Goal: Communication & Community: Answer question/provide support

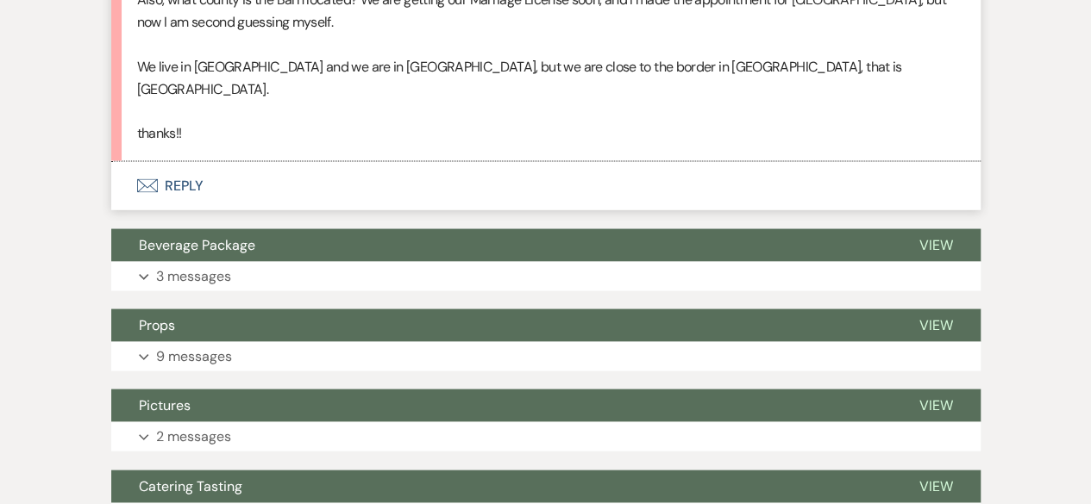
scroll to position [1638, 0]
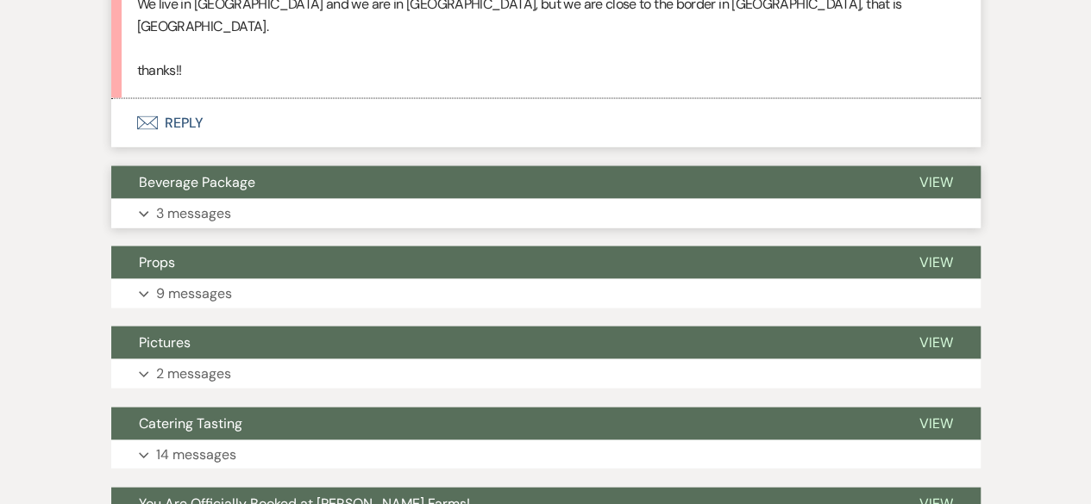
click at [335, 199] on button "Expand 3 messages" at bounding box center [545, 213] width 869 height 29
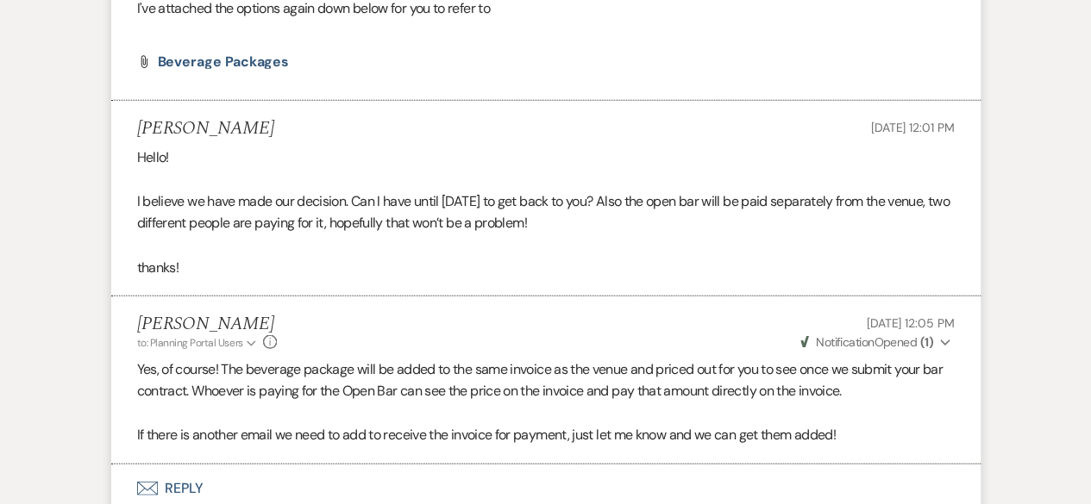
scroll to position [1983, 0]
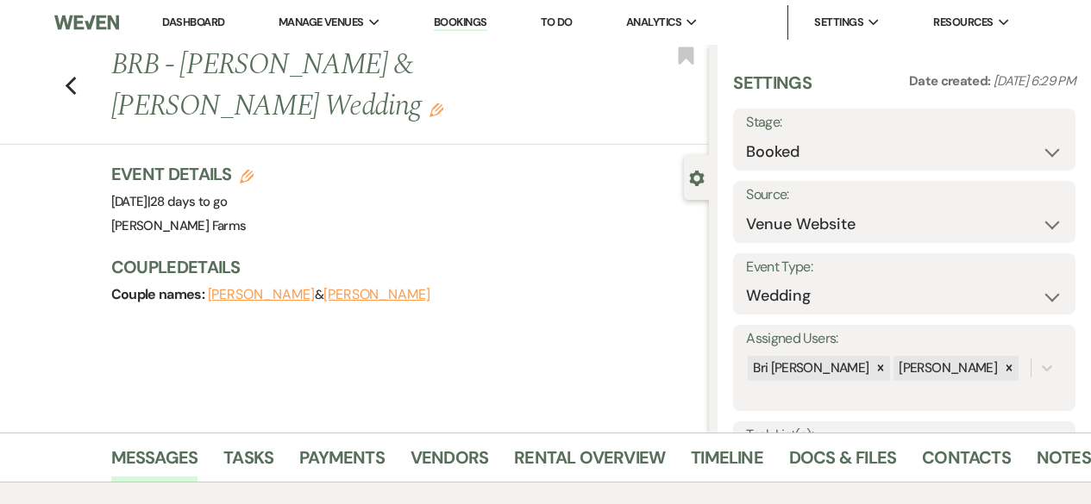
select select "5"
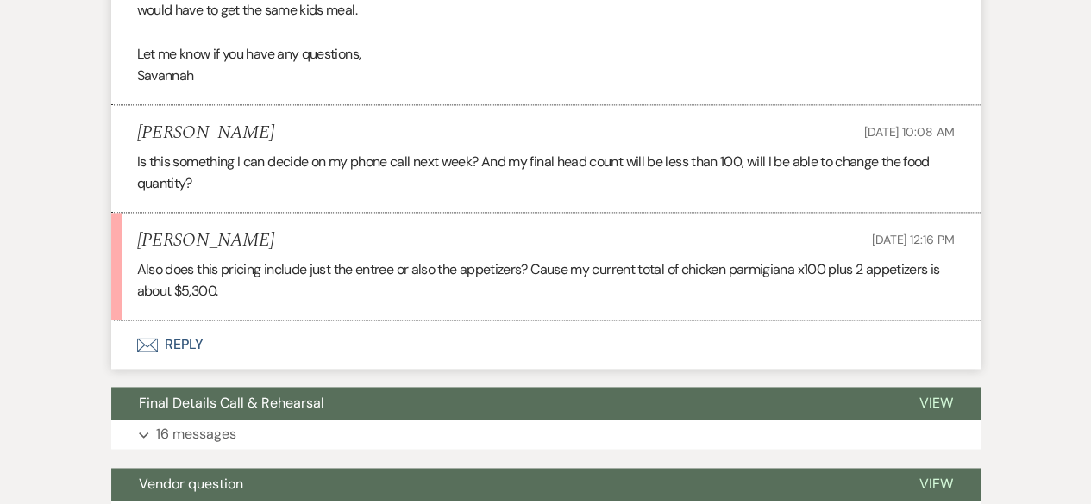
click at [333, 353] on button "Envelope Reply" at bounding box center [545, 345] width 869 height 48
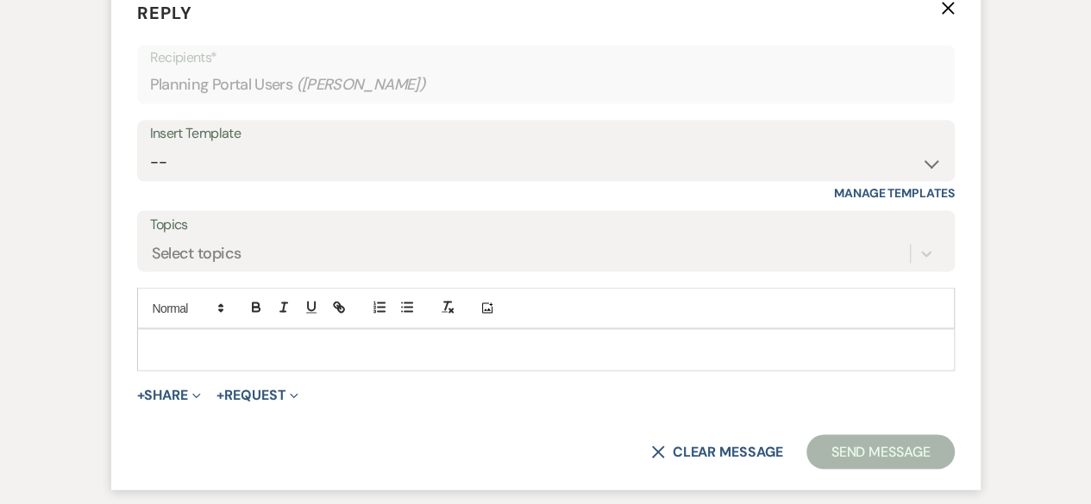
scroll to position [1466, 0]
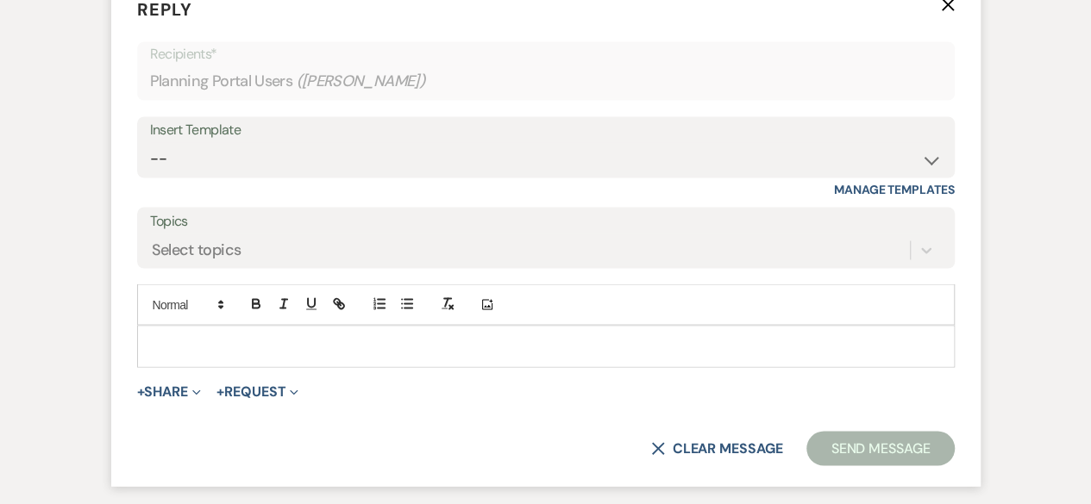
click at [356, 351] on p at bounding box center [546, 345] width 790 height 19
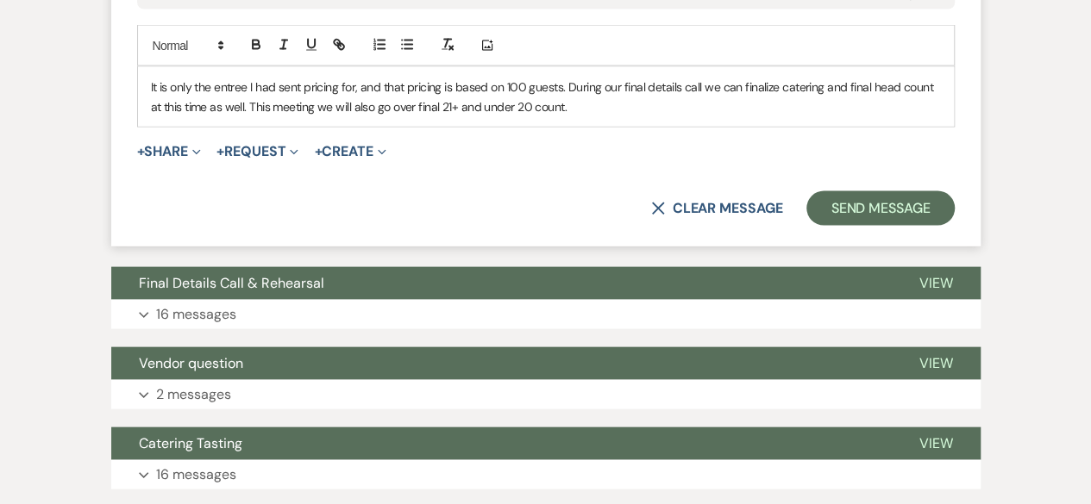
scroll to position [1638, 0]
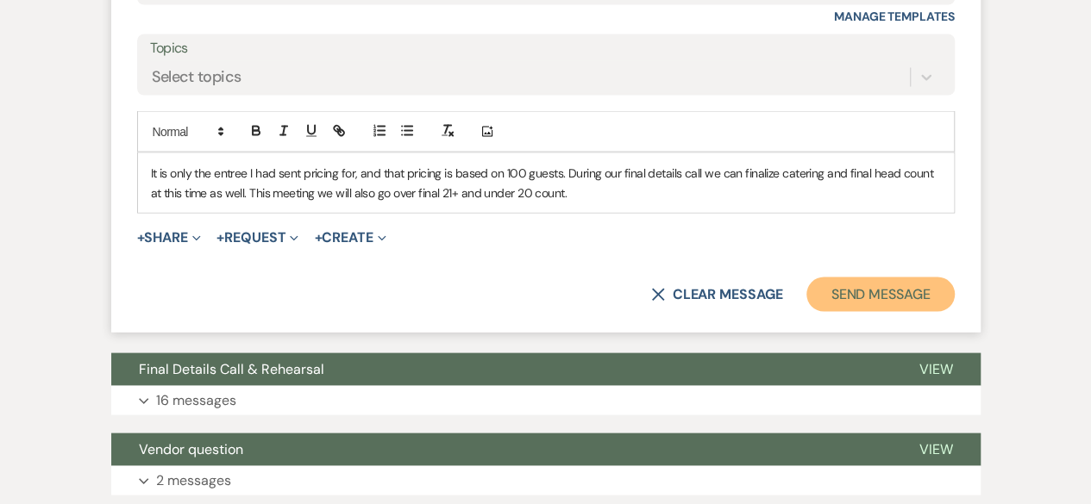
click at [843, 296] on button "Send Message" at bounding box center [879, 295] width 147 height 34
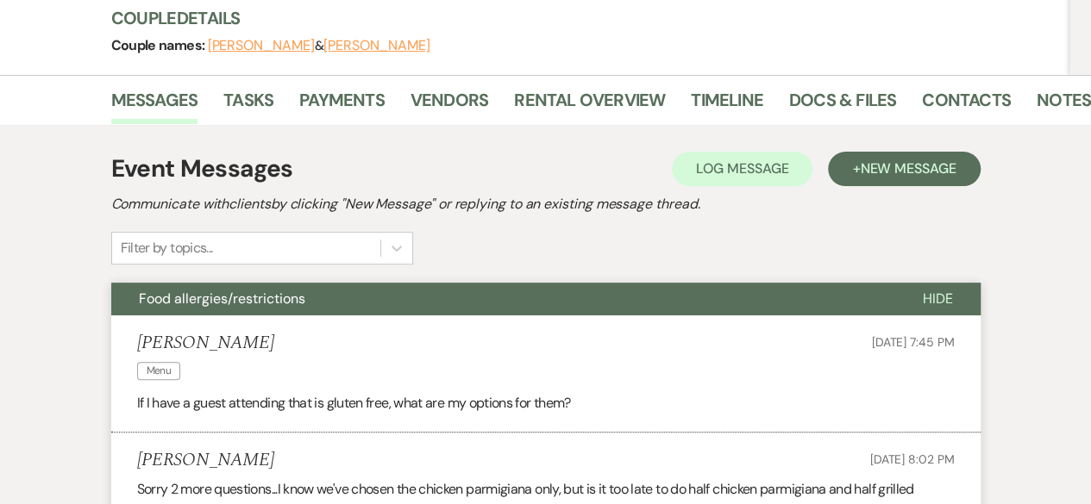
scroll to position [159, 0]
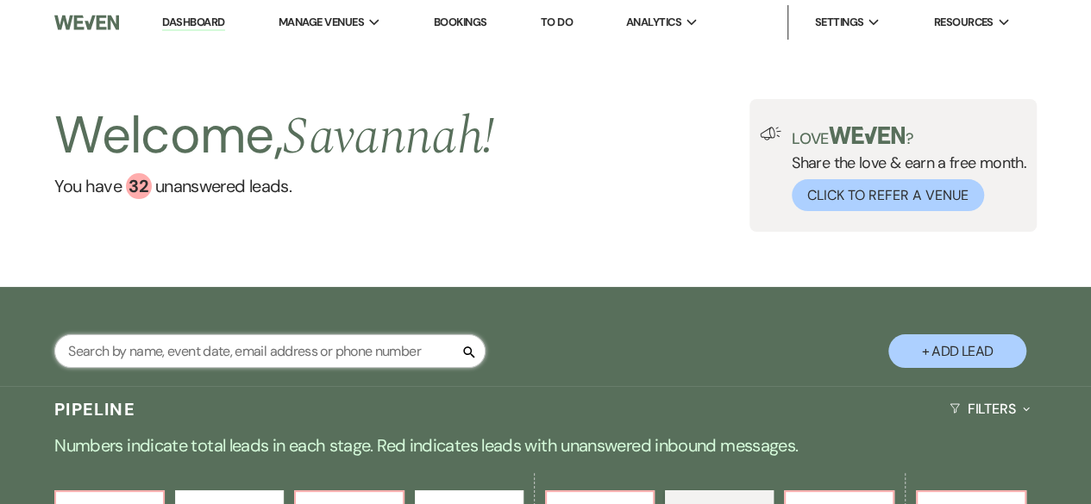
click at [379, 351] on input "text" at bounding box center [269, 352] width 431 height 34
type input "[PERSON_NAME]"
select select "8"
select select "5"
select select "8"
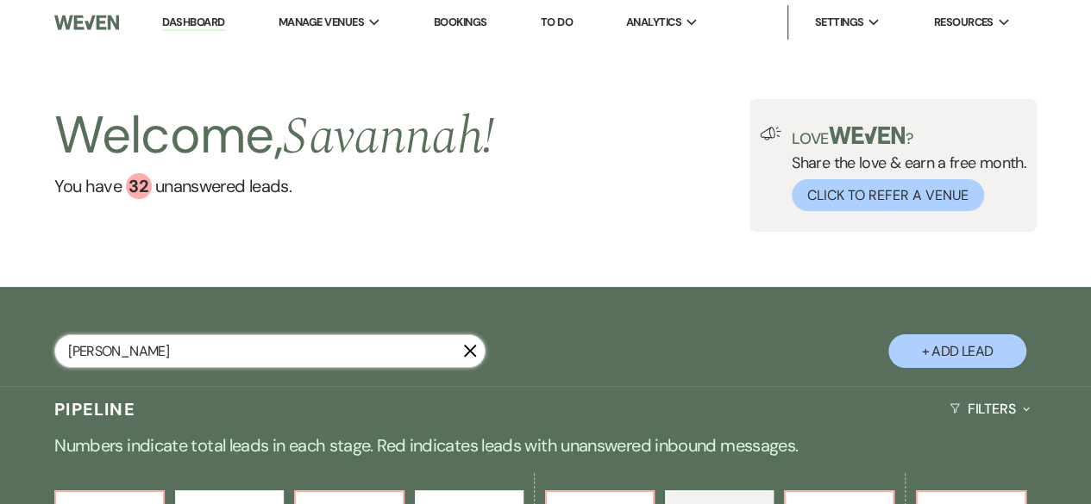
select select "5"
select select "8"
select select "6"
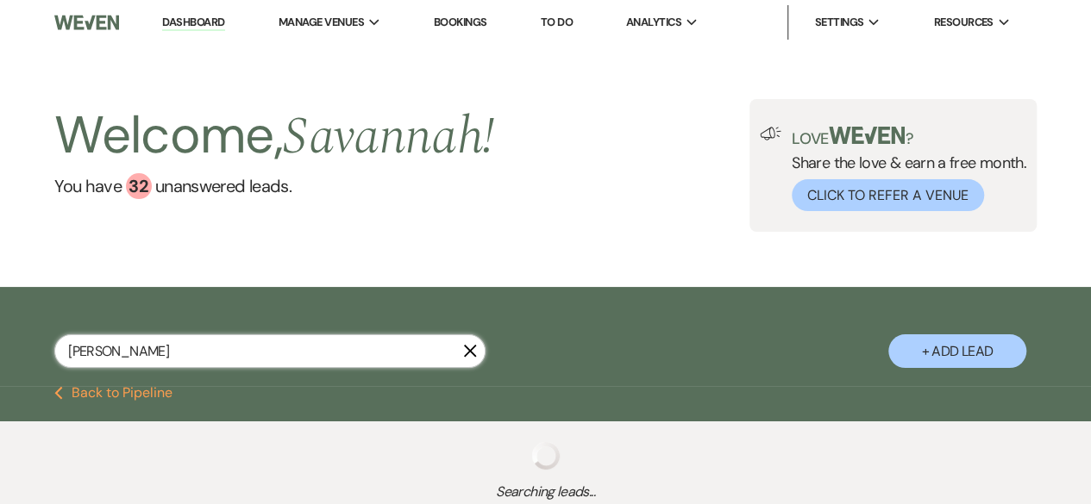
select select "8"
select select "5"
select select "8"
select select "5"
select select "8"
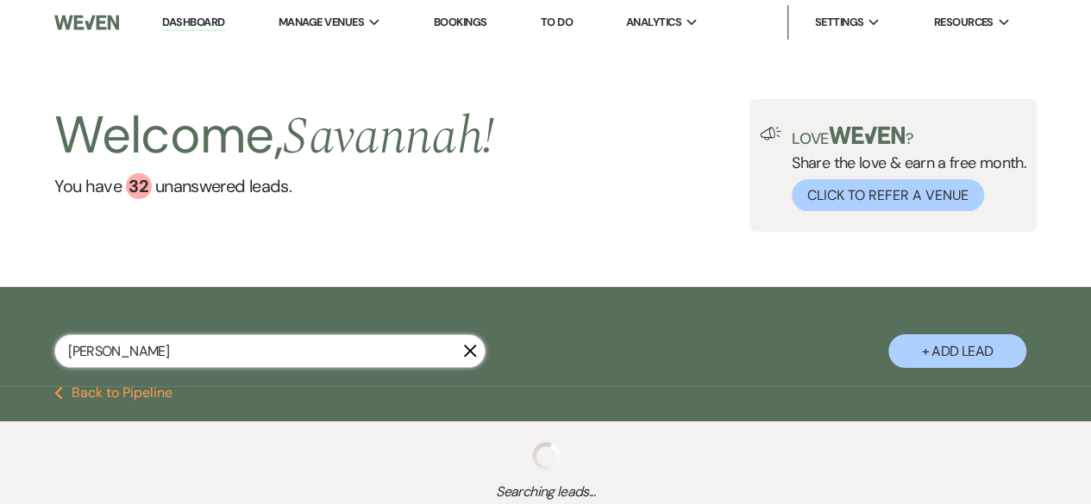
select select "6"
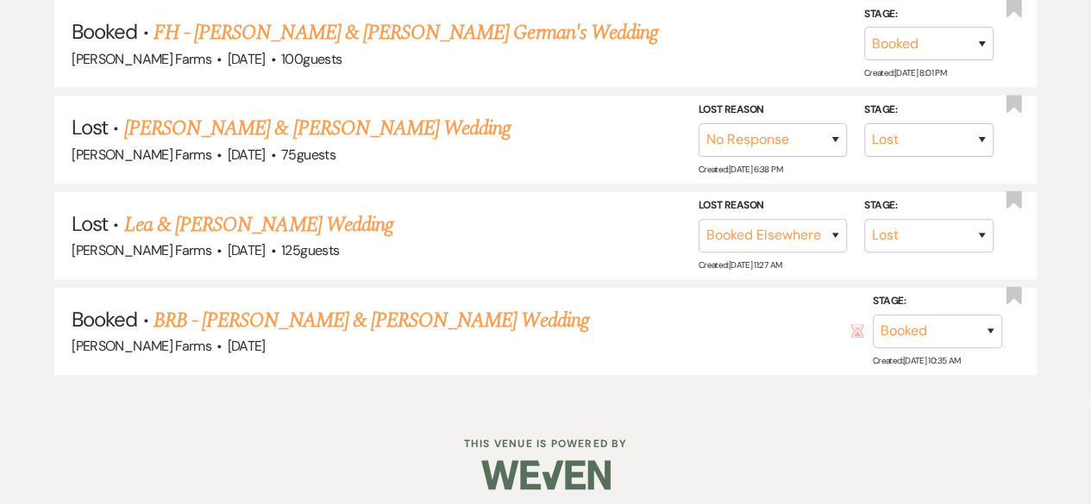
scroll to position [554, 0]
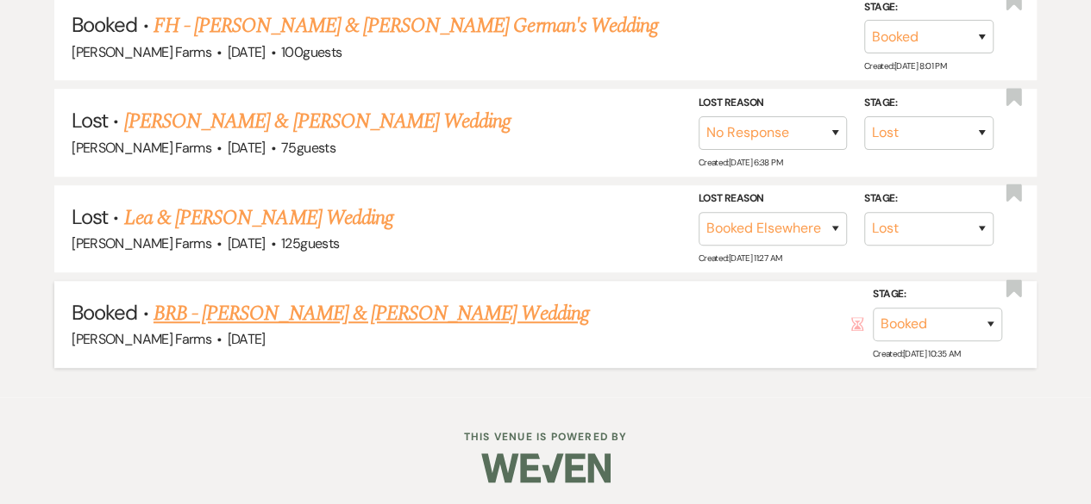
type input "[PERSON_NAME]"
click at [446, 315] on link "BRB - [PERSON_NAME] & [PERSON_NAME] Wedding" at bounding box center [370, 313] width 435 height 31
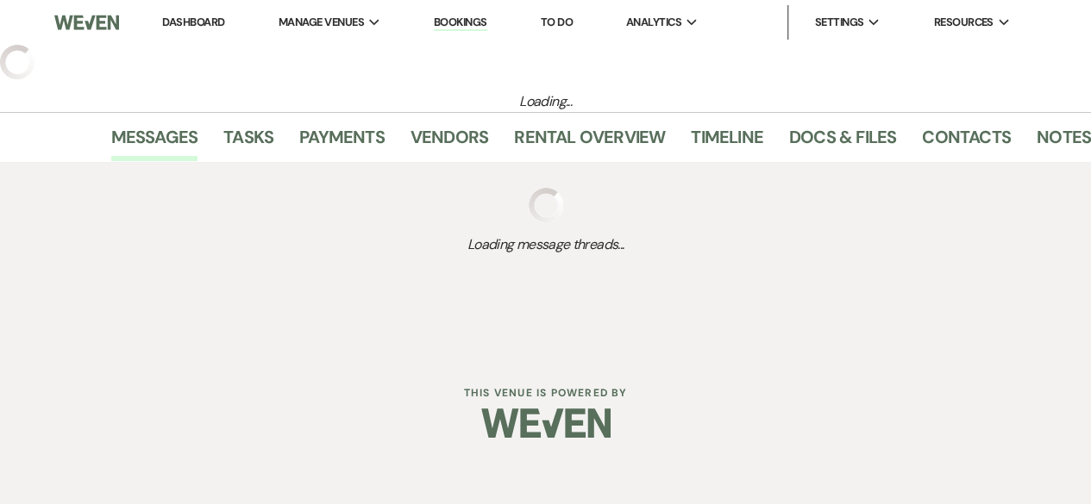
select select "5"
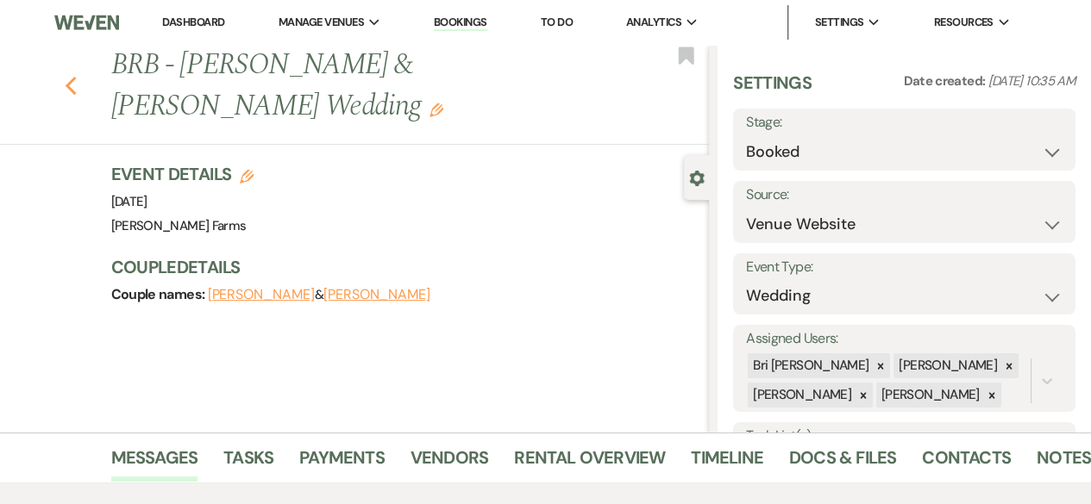
click at [76, 76] on icon "Previous" at bounding box center [71, 86] width 13 height 21
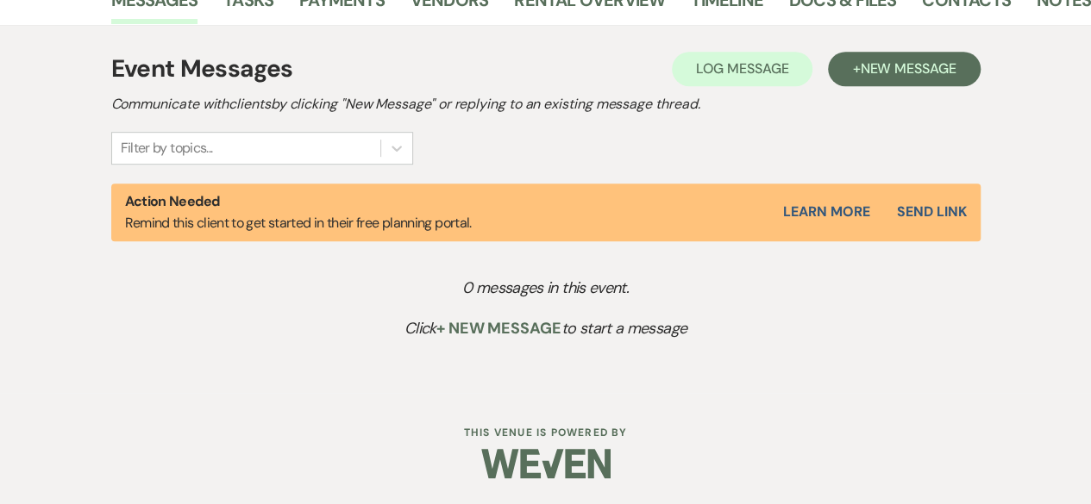
select select "8"
select select "5"
select select "8"
select select "5"
select select "8"
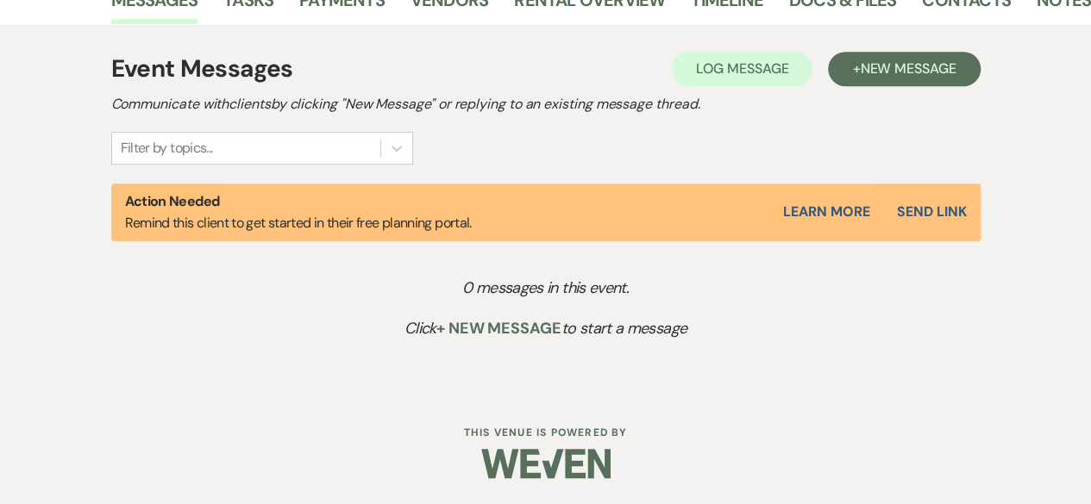
select select "6"
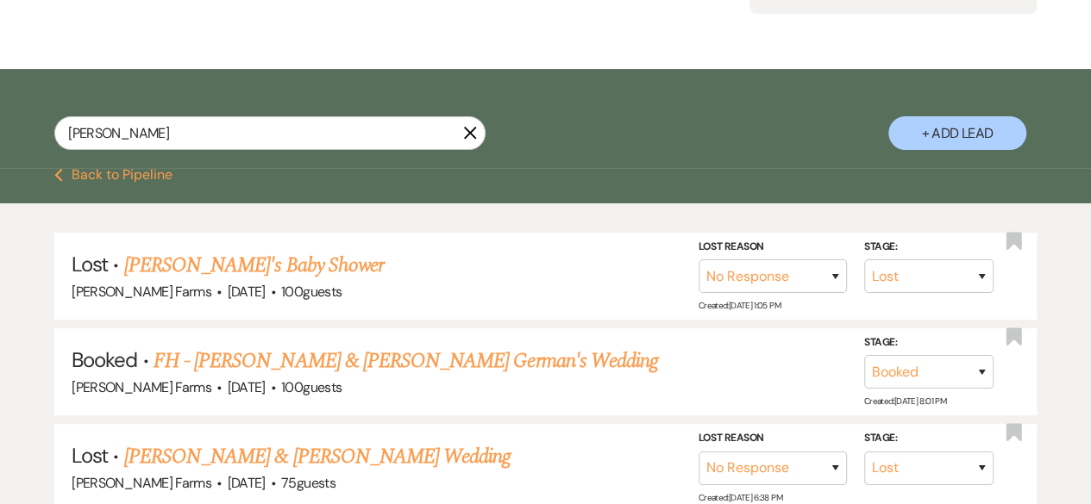
scroll to position [209, 0]
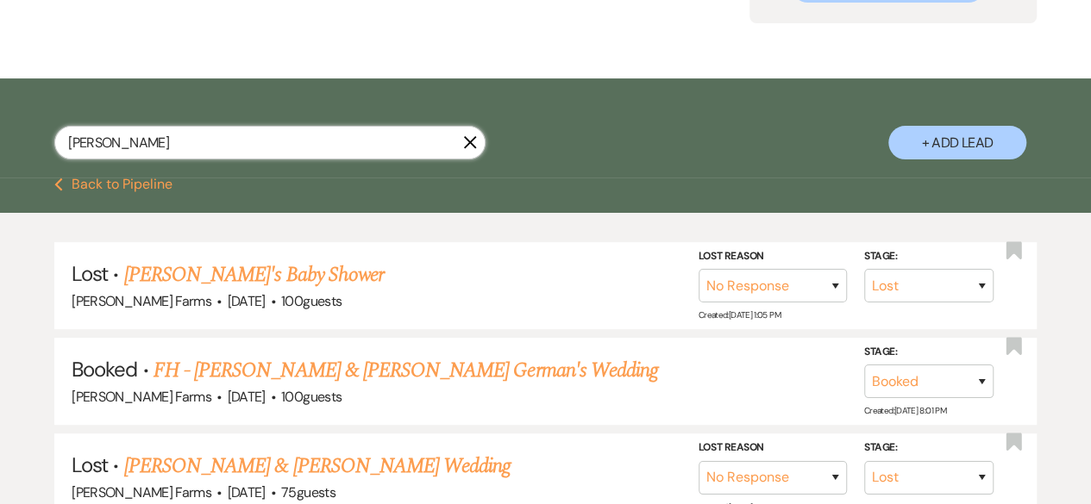
click at [219, 134] on input "[PERSON_NAME]" at bounding box center [269, 143] width 431 height 34
type input "k"
type input "lane"
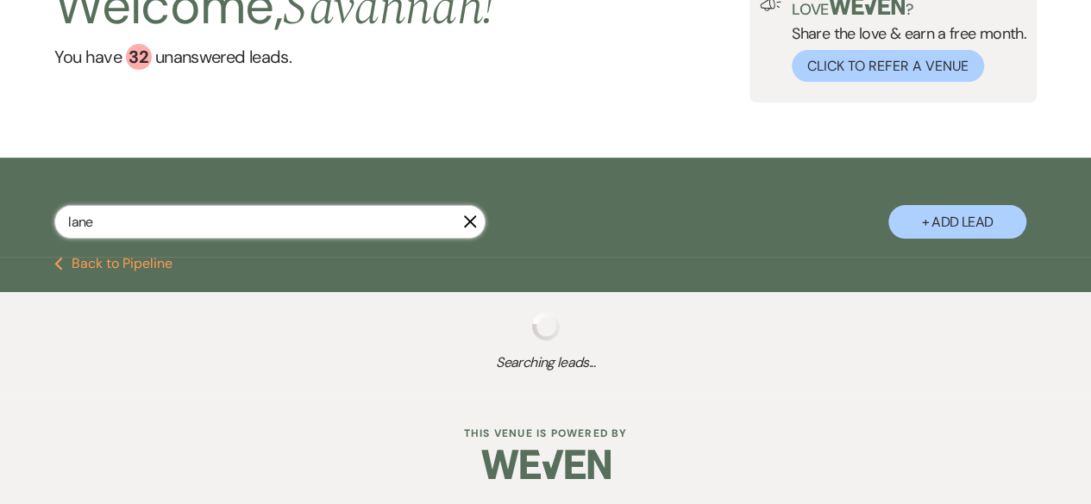
select select "8"
select select "6"
select select "8"
select select "5"
select select "8"
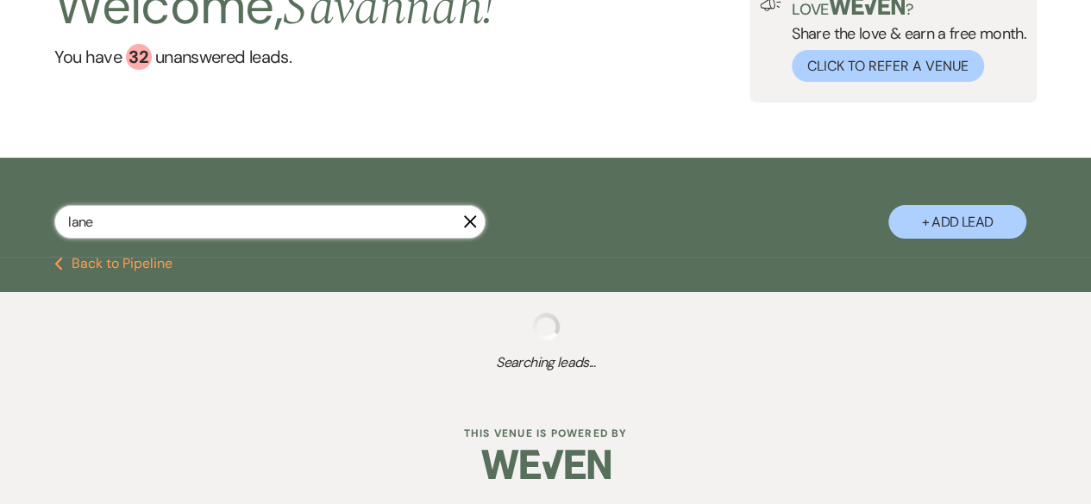
select select "5"
select select "8"
select select "6"
select select "8"
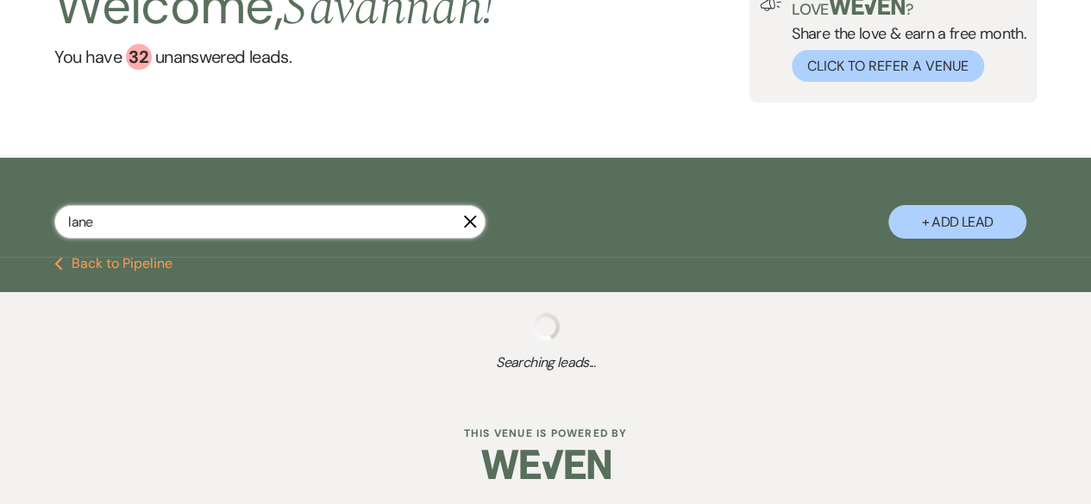
select select "8"
select select "5"
select select "8"
select select "6"
select select "8"
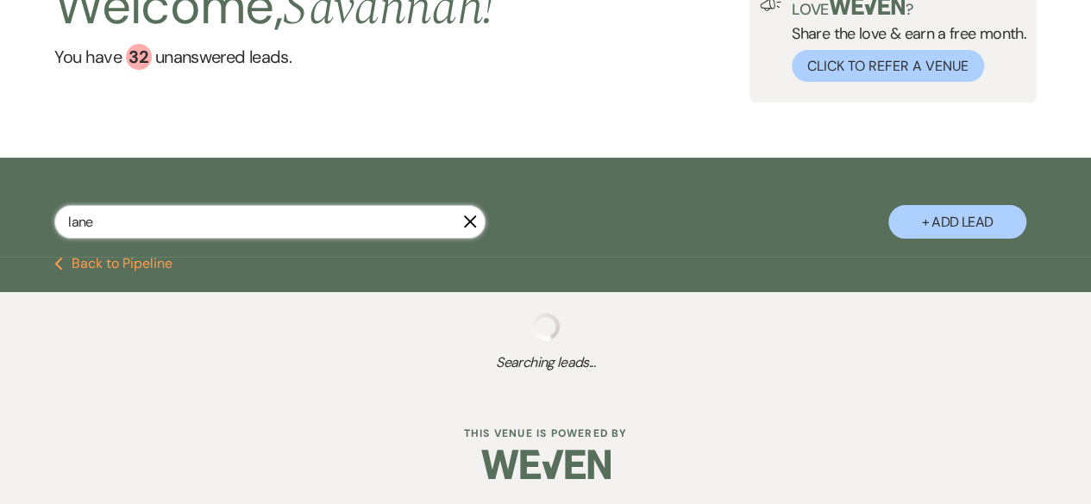
select select "1"
select select "8"
select select "1"
select select "8"
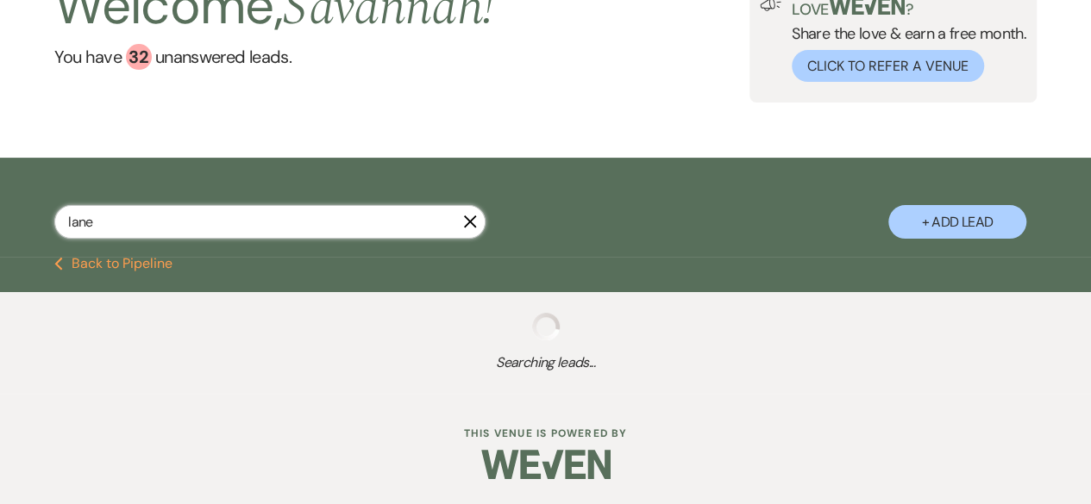
select select "5"
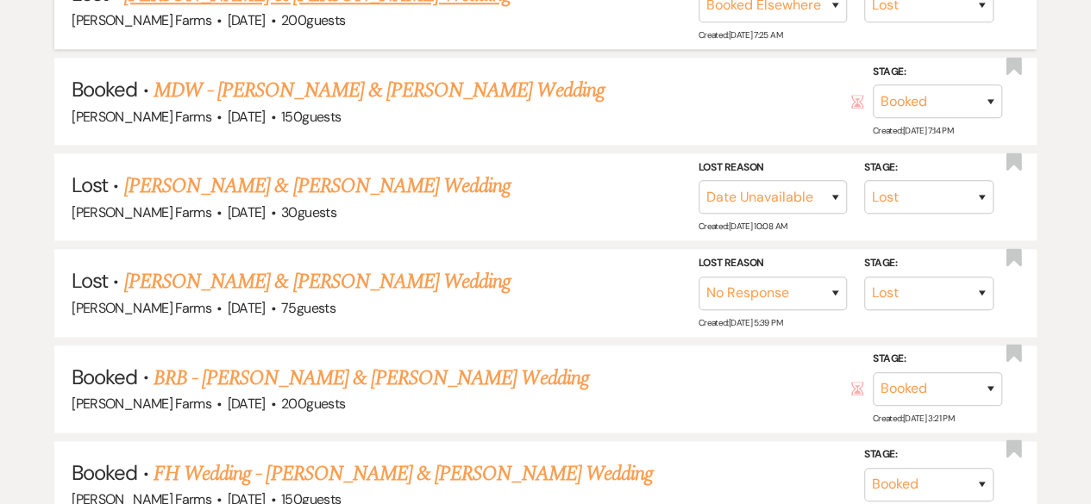
scroll to position [899, 0]
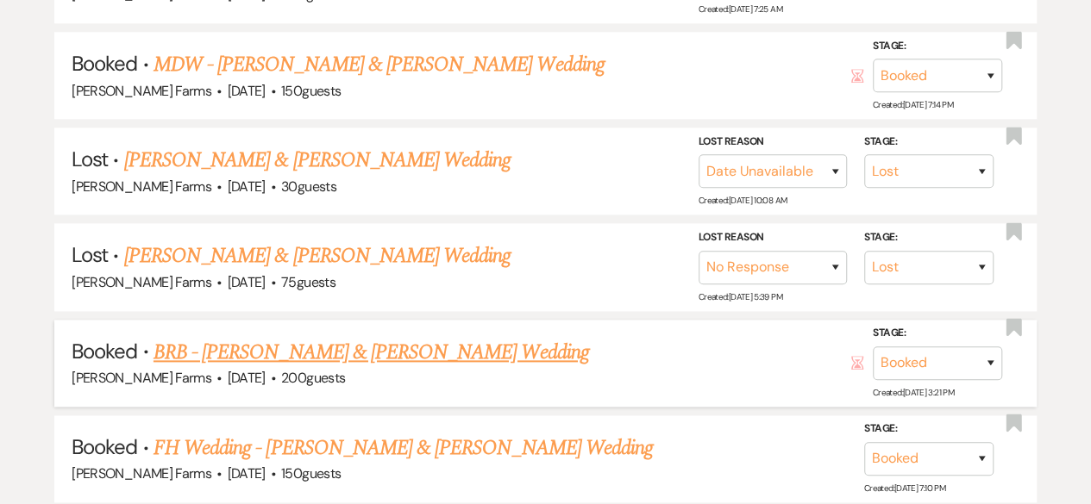
type input "lane"
click at [431, 354] on link "BRB - [PERSON_NAME] & [PERSON_NAME] Wedding" at bounding box center [370, 352] width 435 height 31
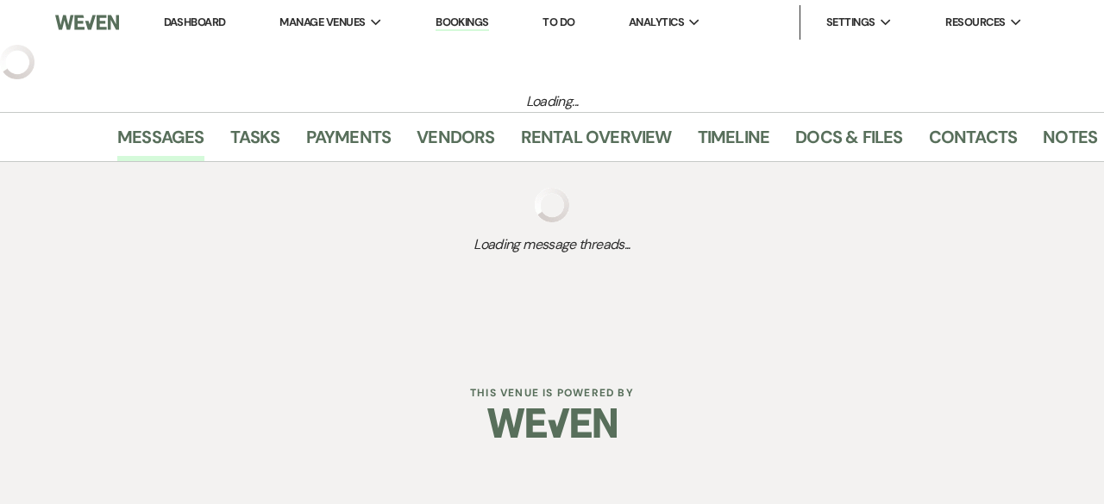
select select "5"
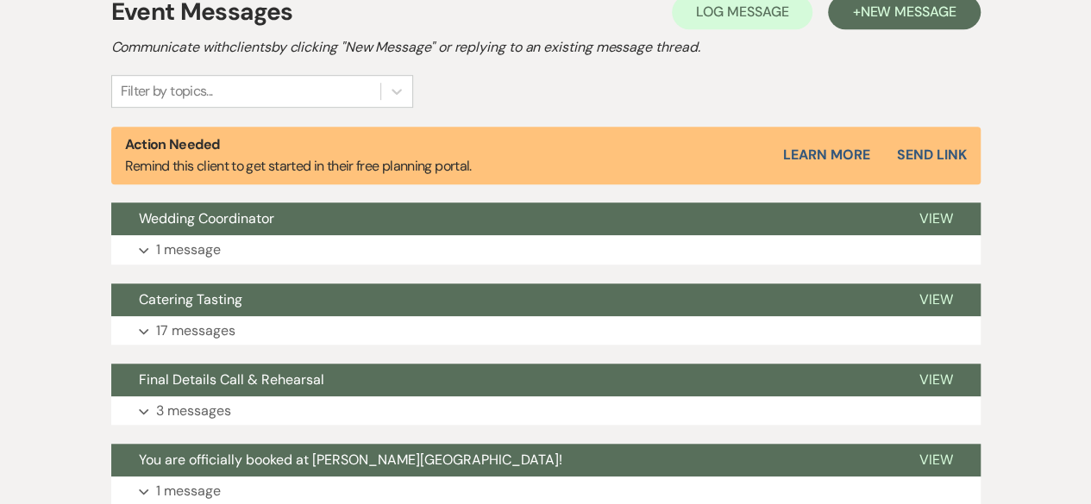
scroll to position [517, 0]
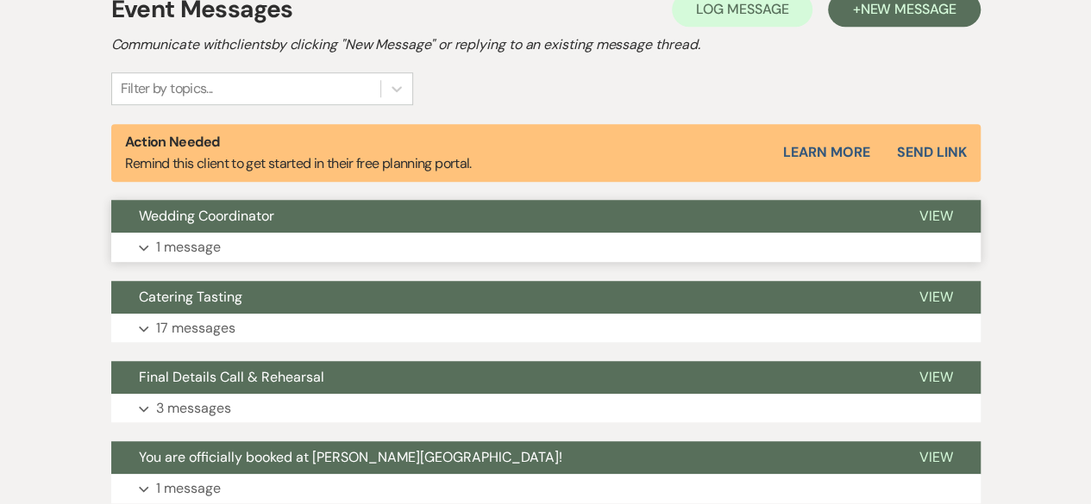
click at [487, 246] on button "Expand 1 message" at bounding box center [545, 247] width 869 height 29
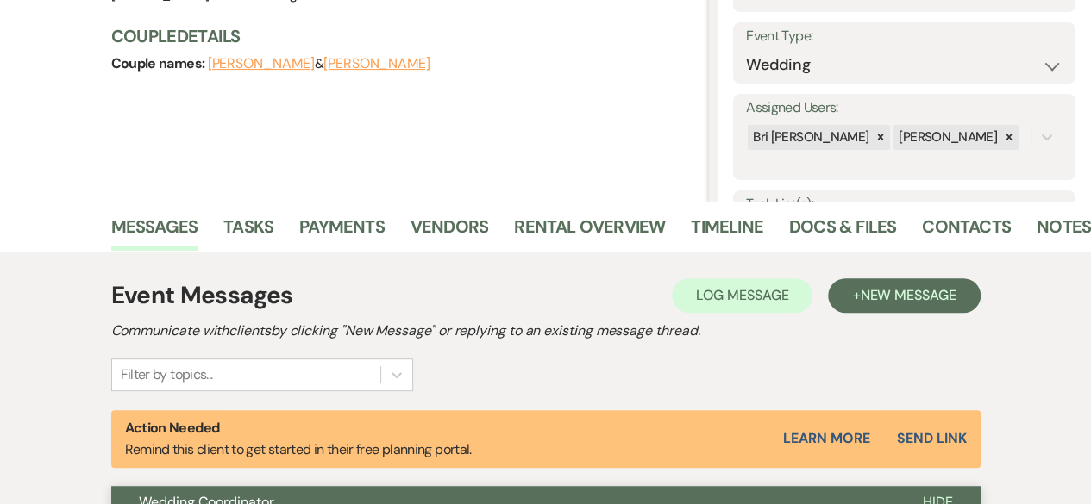
scroll to position [0, 0]
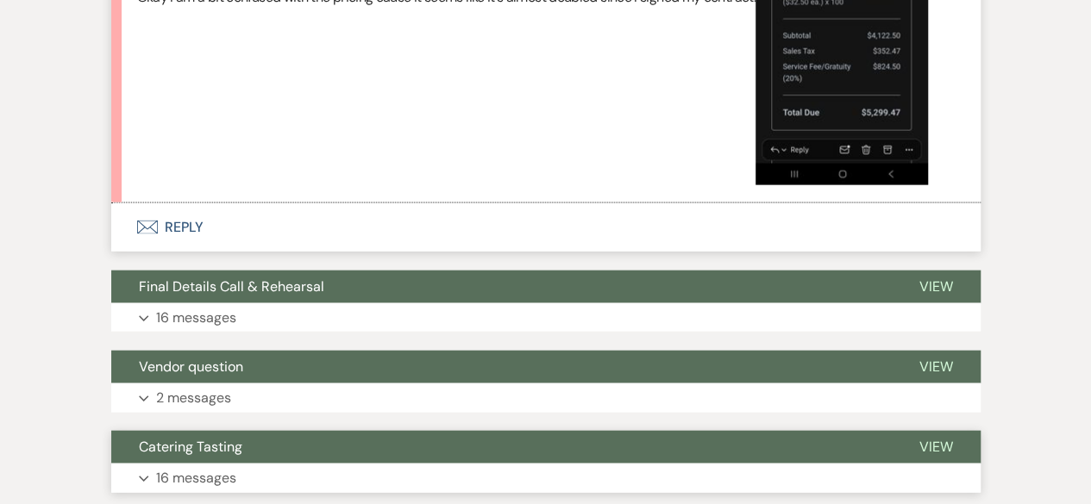
scroll to position [1922, 0]
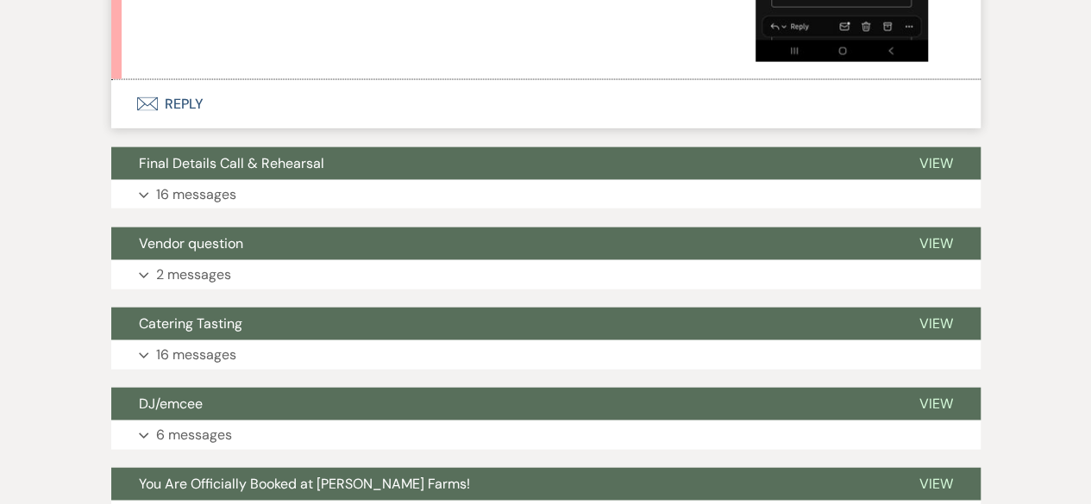
click at [261, 101] on button "Envelope Reply" at bounding box center [545, 104] width 869 height 48
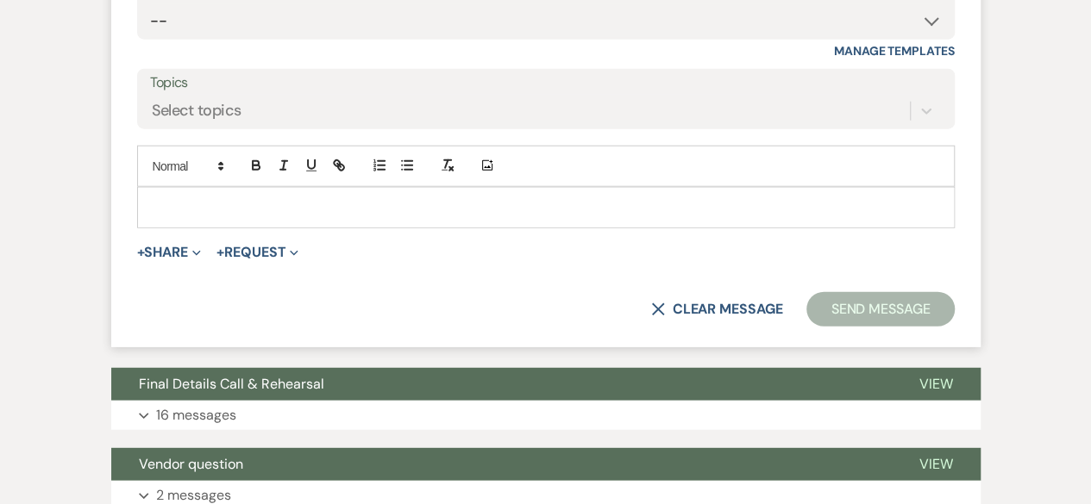
scroll to position [2181, 0]
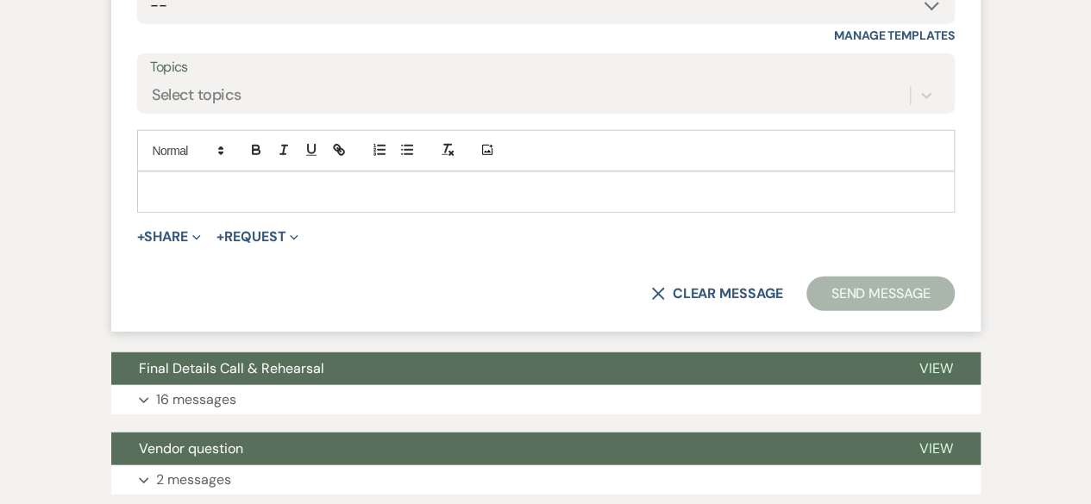
click at [298, 187] on p at bounding box center [546, 192] width 790 height 19
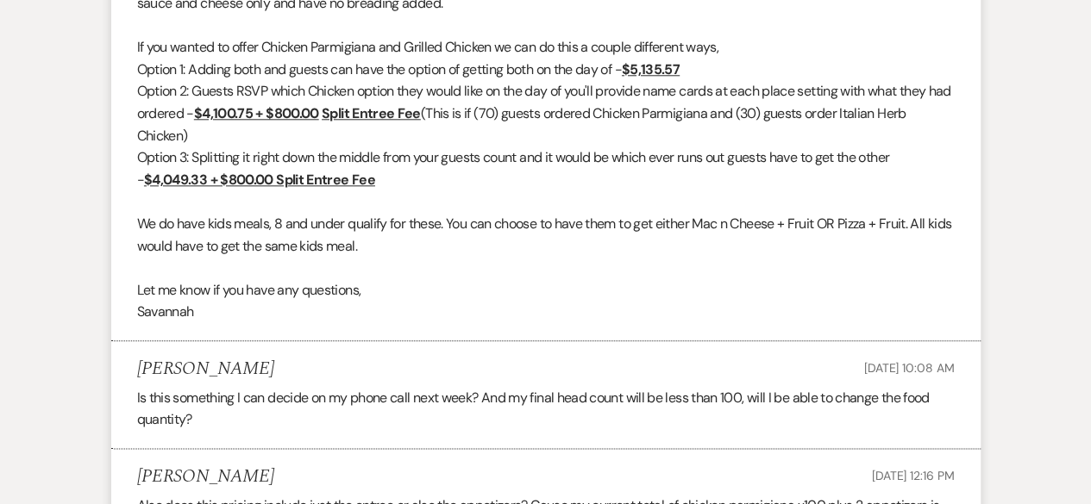
scroll to position [801, 0]
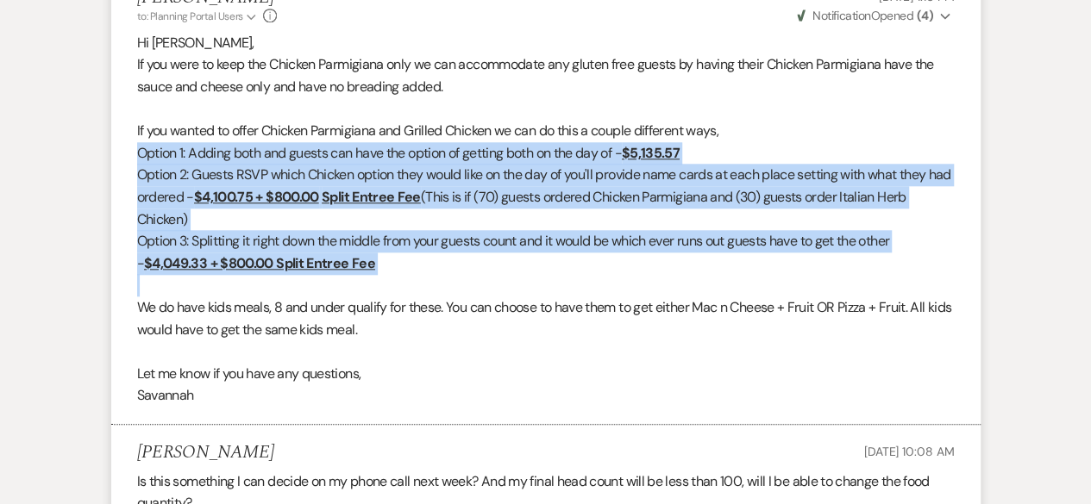
drag, startPoint x: 133, startPoint y: 153, endPoint x: 377, endPoint y: 279, distance: 275.0
click at [376, 279] on li "[PERSON_NAME] to: Planning Portal Users Expand Info [DATE] 1:16 PM Weven Check …" at bounding box center [545, 197] width 869 height 454
copy div "Option 1: Adding both and guests can have the option of getting both on the day…"
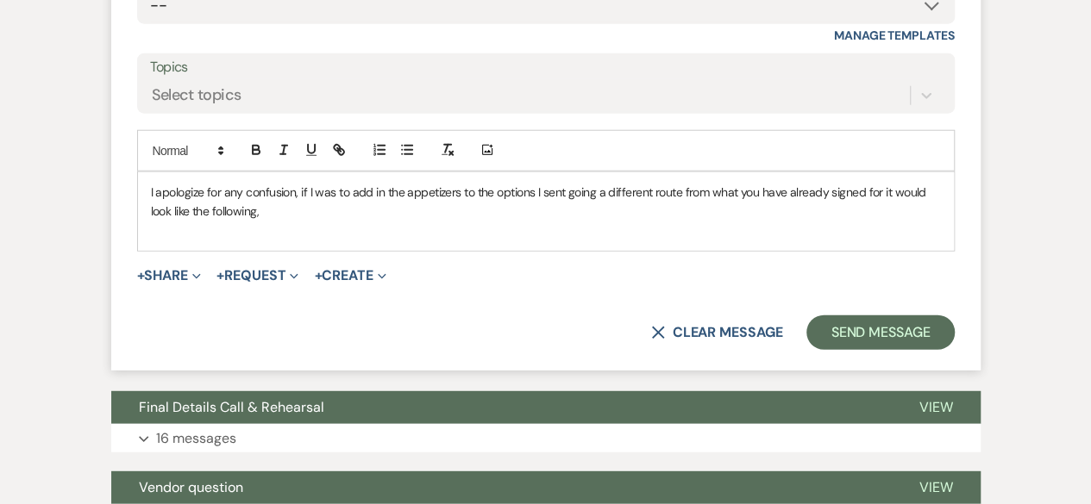
scroll to position [2267, 0]
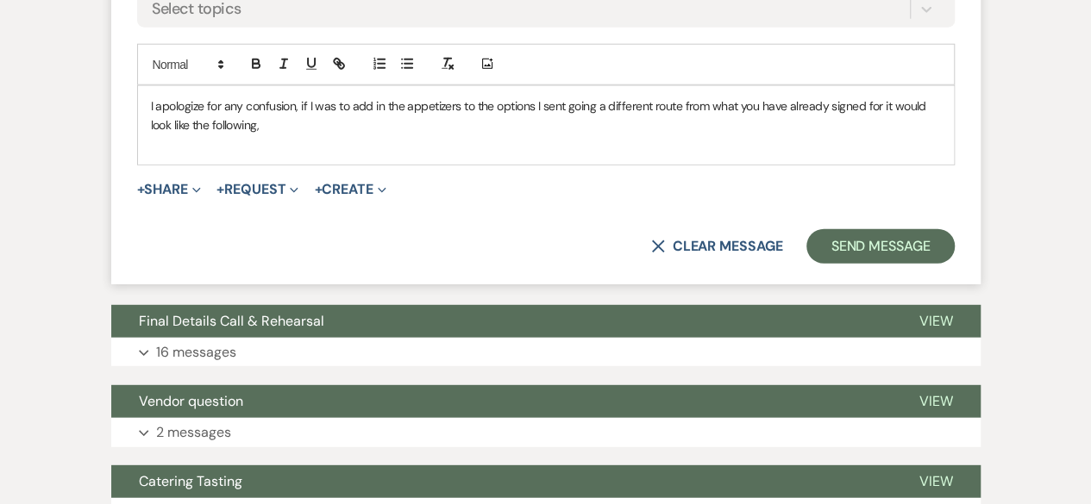
click at [181, 138] on p at bounding box center [546, 144] width 790 height 19
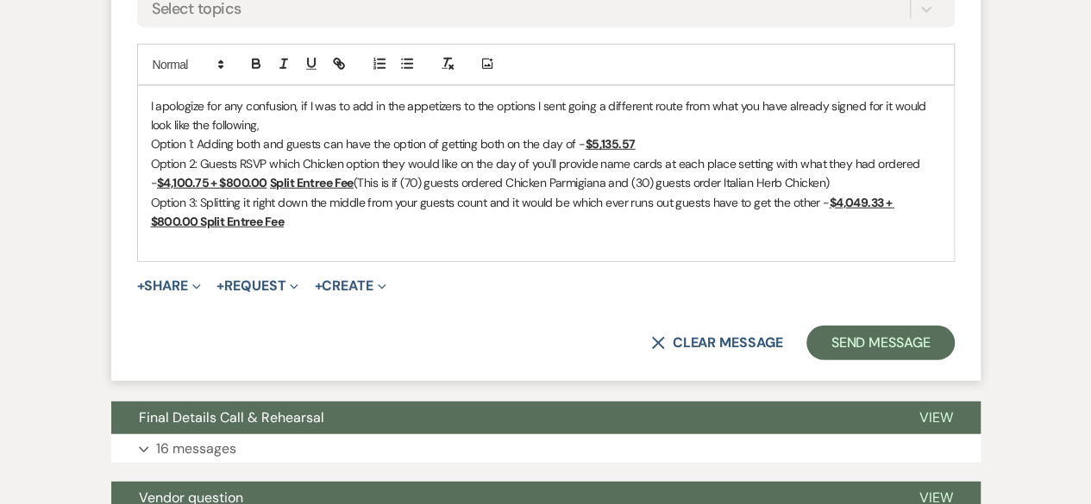
click at [405, 106] on p "I apologize for any confusion, if I was to add in the appetizers to the options…" at bounding box center [546, 116] width 790 height 39
click at [470, 100] on p "I apologize for any confusion, if I was to add in the 2 appetizers to the optio…" at bounding box center [546, 116] width 790 height 39
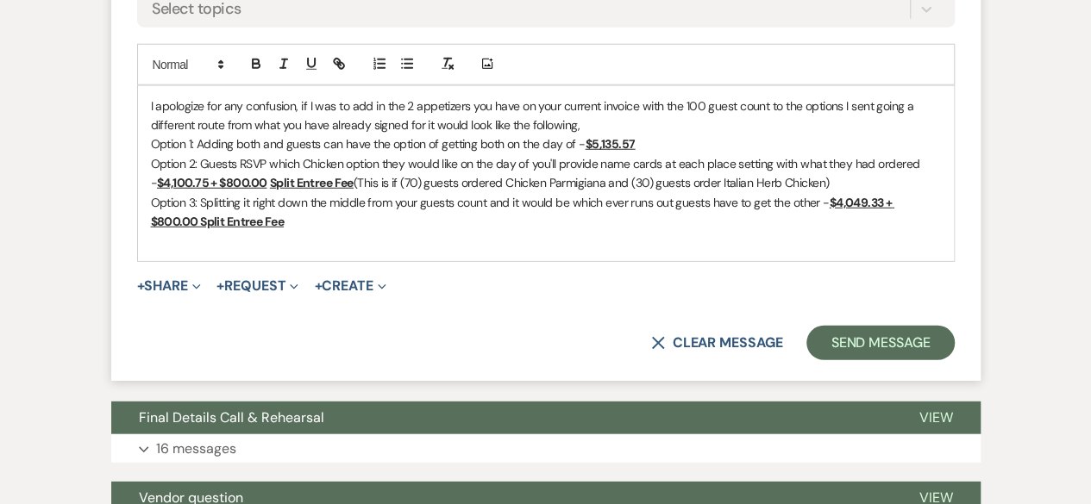
click at [592, 118] on p "I apologize for any confusion, if I was to add in the 2 appetizers you have on …" at bounding box center [546, 116] width 790 height 39
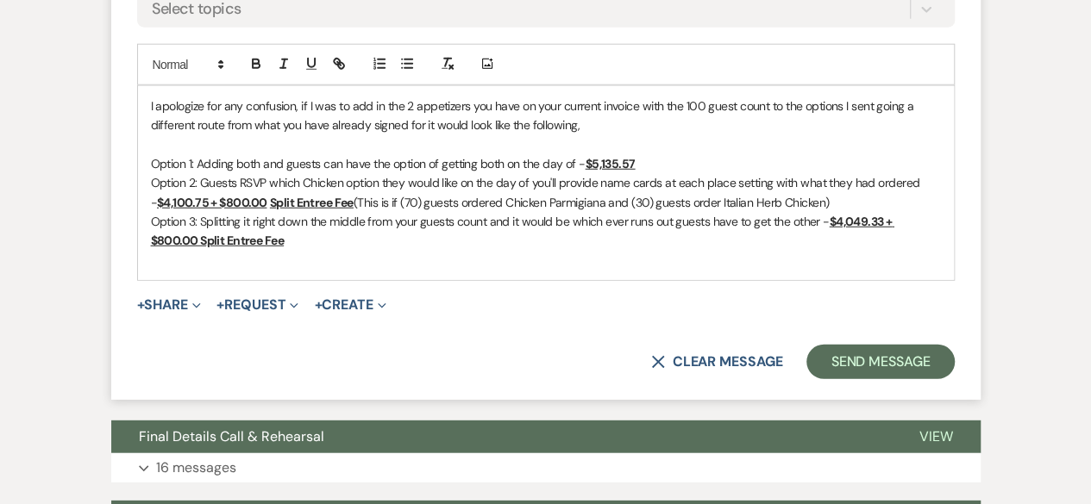
click at [262, 160] on p "Option 1: Adding both and guests can have the option of getting both on the day…" at bounding box center [546, 163] width 790 height 19
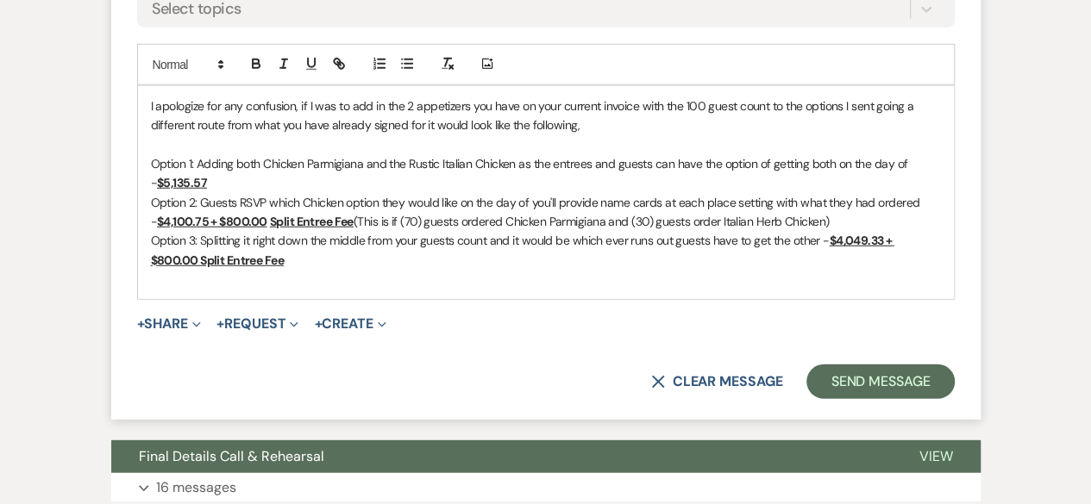
click at [205, 177] on p "Option 1: Adding both Chicken Parmigiana and the Rustic Italian Chicken as the …" at bounding box center [546, 173] width 790 height 39
click at [306, 63] on icon "button" at bounding box center [312, 64] width 16 height 16
click at [253, 64] on icon "button" at bounding box center [256, 66] width 7 height 4
click at [202, 217] on u "$4,100.75 + $800.00" at bounding box center [212, 222] width 110 height 16
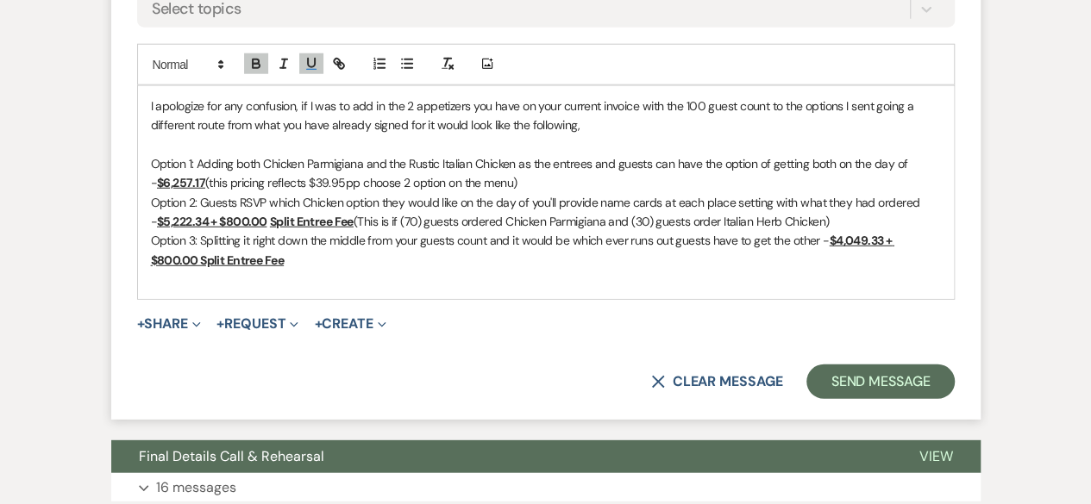
click at [272, 287] on div "I apologize for any confusion, if I was to add in the 2 appetizers you have on …" at bounding box center [546, 193] width 816 height 214
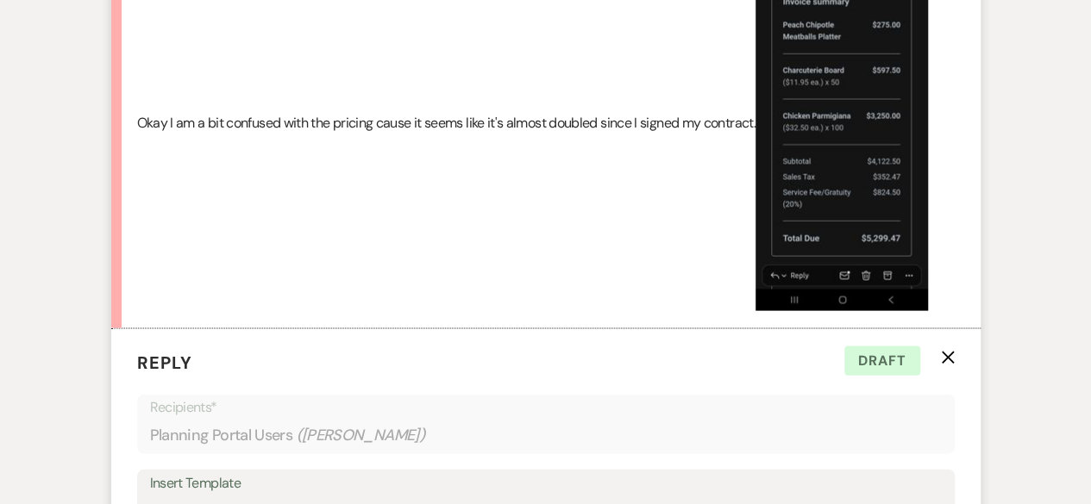
scroll to position [1675, 0]
click at [1071, 381] on div "Messages Tasks Payments Vendors Rental Overview Timeline Docs & Files Contacts …" at bounding box center [545, 115] width 1091 height 3013
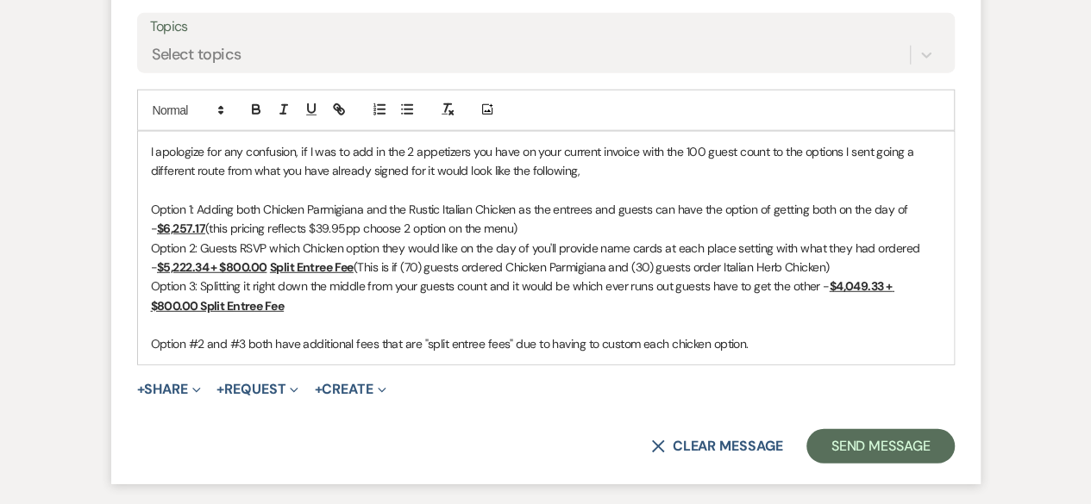
scroll to position [2226, 0]
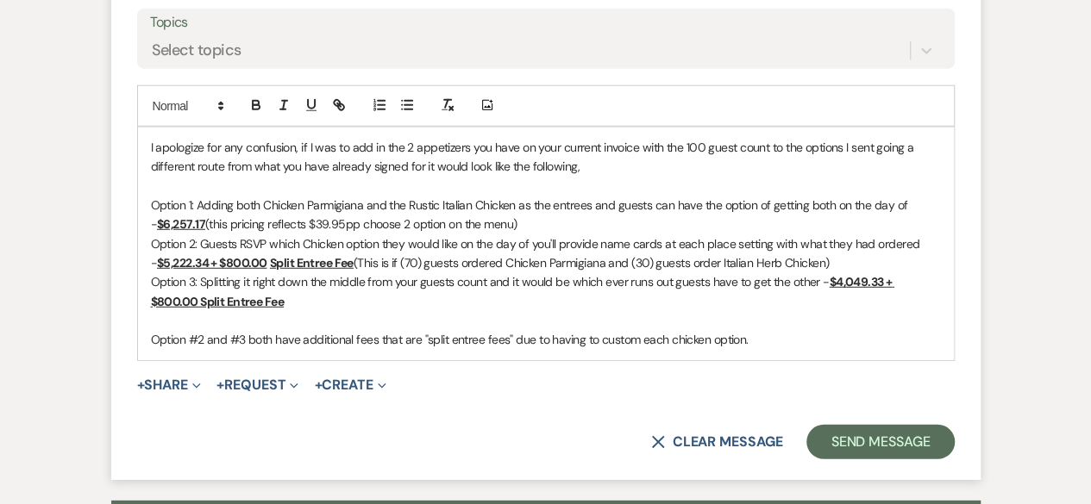
click at [825, 264] on p "Option 2: Guests RSVP which Chicken option they would like on the day of you'll…" at bounding box center [546, 254] width 790 height 39
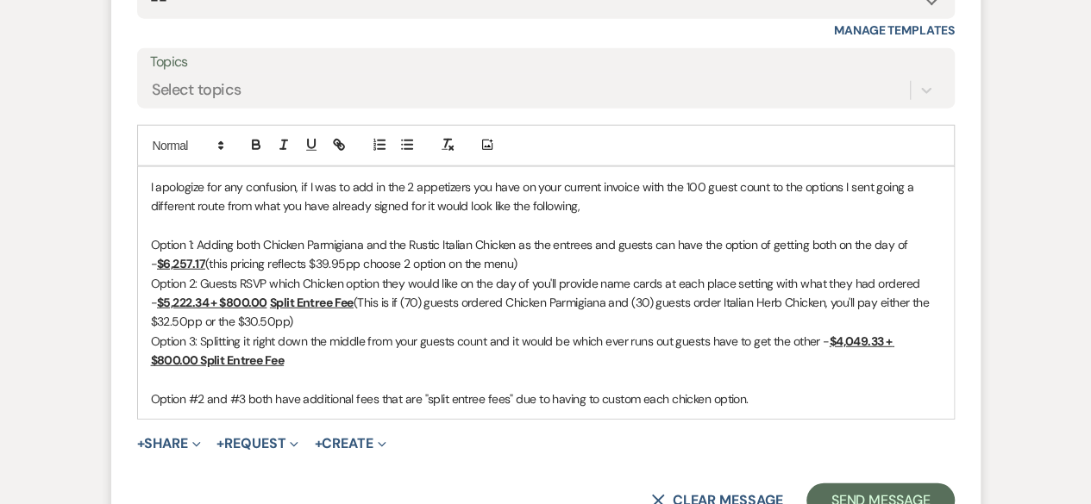
scroll to position [2173, 0]
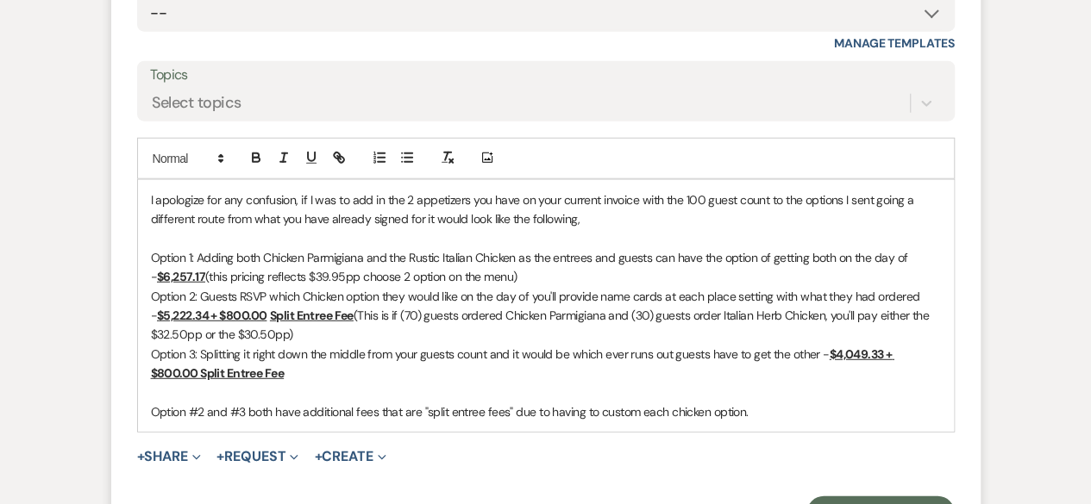
click at [885, 352] on u "$4,049.33 + $800.00 Split Entree Fee" at bounding box center [522, 364] width 743 height 34
click at [312, 373] on p "Option 3: Splitting it right down the middle from your guests count and it woul…" at bounding box center [546, 364] width 790 height 39
click at [641, 410] on p "Option #2 and #3 both have additional fees that are "split entree fees" due to …" at bounding box center [546, 412] width 790 height 19
click at [828, 409] on p "Option #2 and #3 both have additional fees that are "split entree fees" due to …" at bounding box center [546, 412] width 790 height 19
click at [450, 274] on p "Option 1: Adding both Chicken Parmigiana and the Rustic Italian Chicken as the …" at bounding box center [546, 267] width 790 height 39
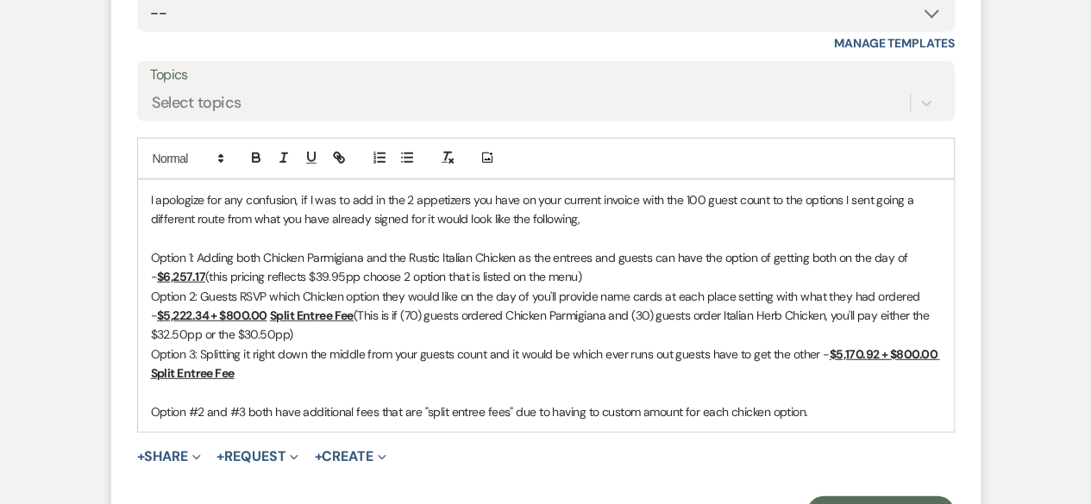
click at [579, 272] on p "Option 1: Adding both Chicken Parmigiana and the Rustic Italian Chicken as the …" at bounding box center [546, 267] width 790 height 39
click at [348, 370] on p "Option 3: Splitting it right down the middle from your guests count and it woul…" at bounding box center [546, 364] width 790 height 39
click at [810, 413] on p "Option #2 and #3 both have additional fees that are "split entree fees" due to …" at bounding box center [546, 412] width 790 height 19
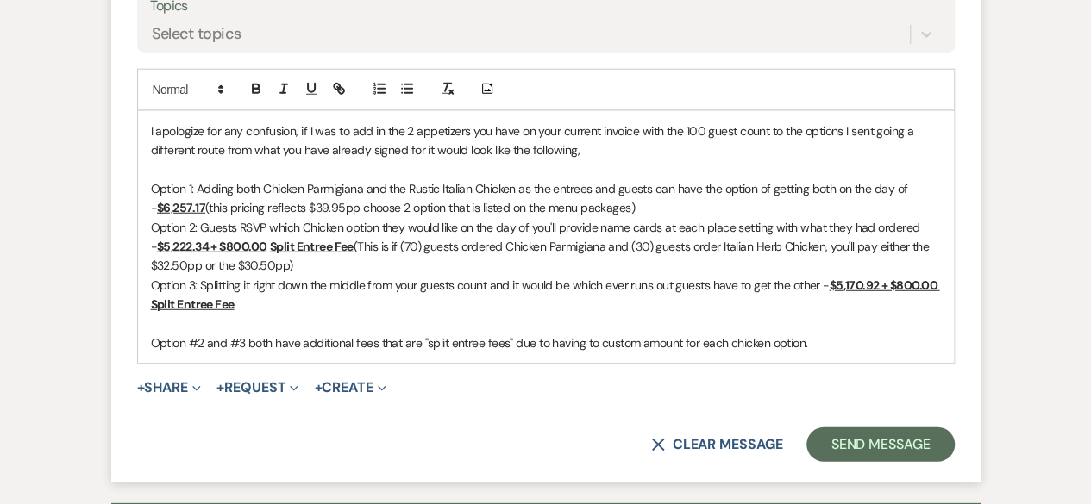
scroll to position [2247, 0]
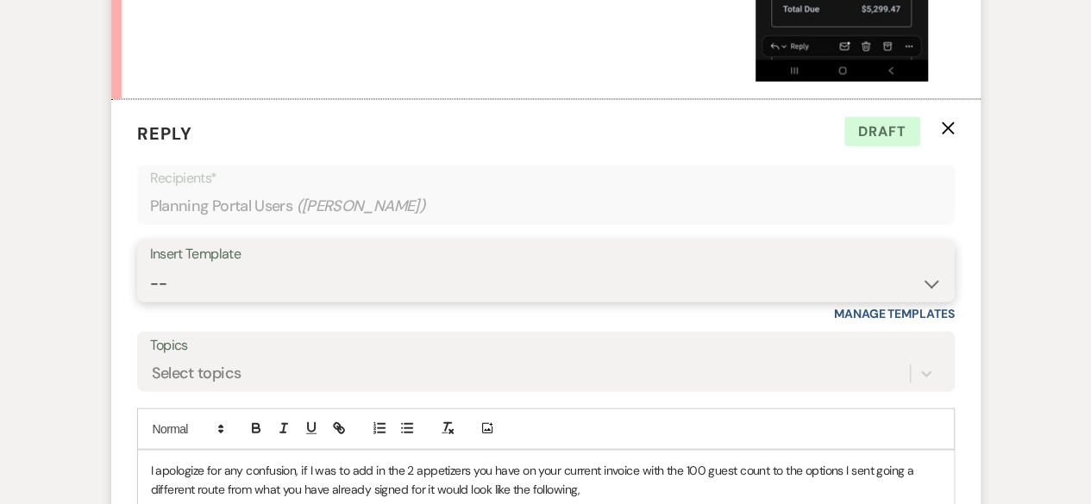
click at [836, 267] on select "-- Tour Request Response Follow Up Contract (Pre-Booked Leads) Weven Planning P…" at bounding box center [546, 284] width 792 height 34
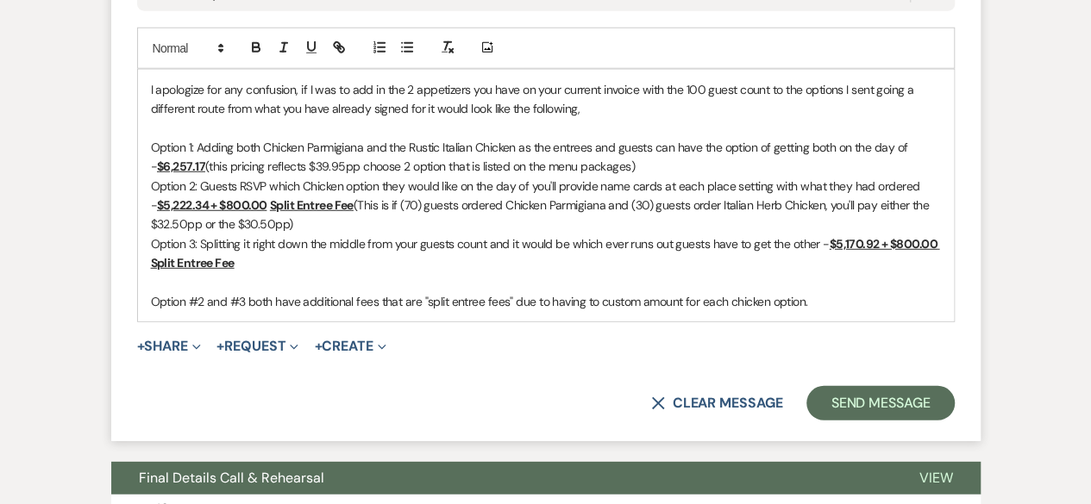
scroll to position [2290, 0]
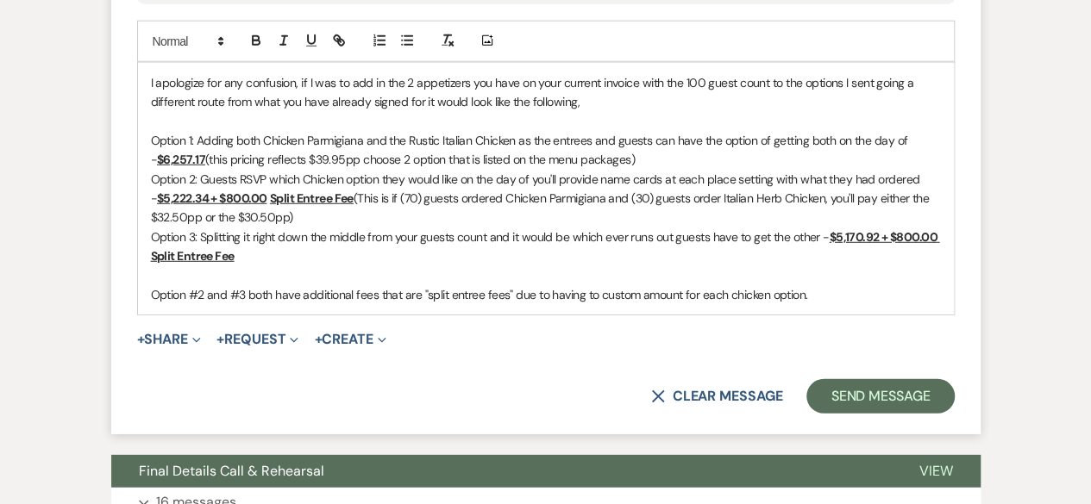
click at [844, 304] on div "I apologize for any confusion, if I was to add in the 2 appetizers you have on …" at bounding box center [546, 189] width 816 height 253
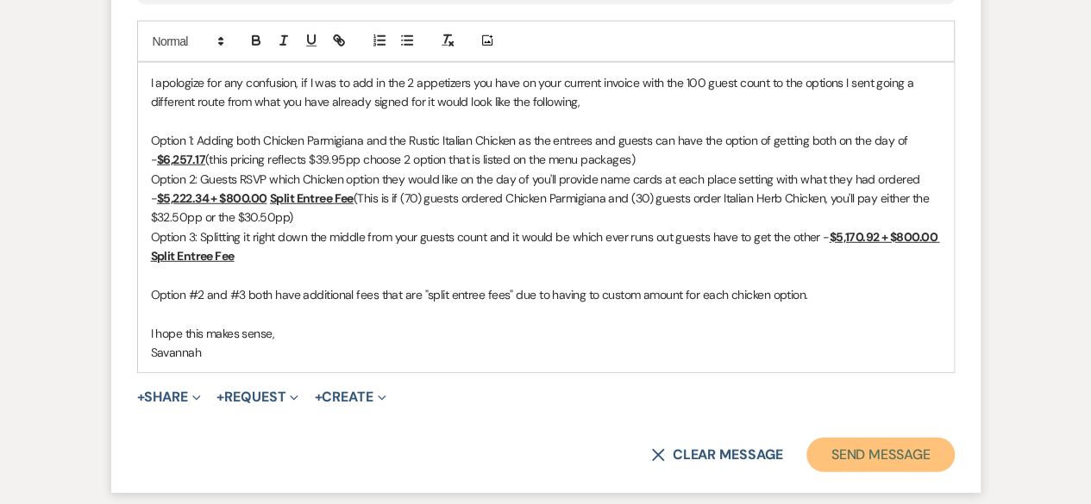
click at [868, 441] on button "Send Message" at bounding box center [879, 455] width 147 height 34
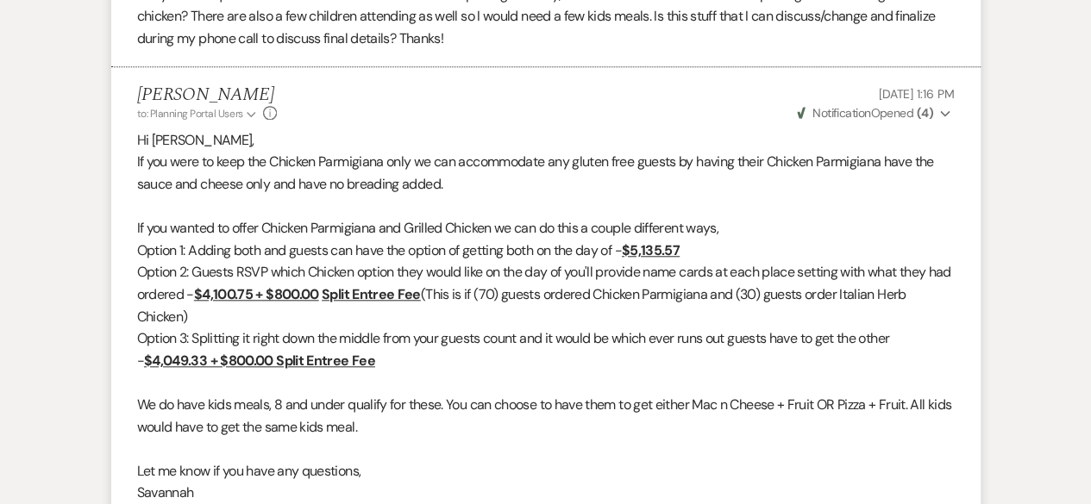
scroll to position [707, 0]
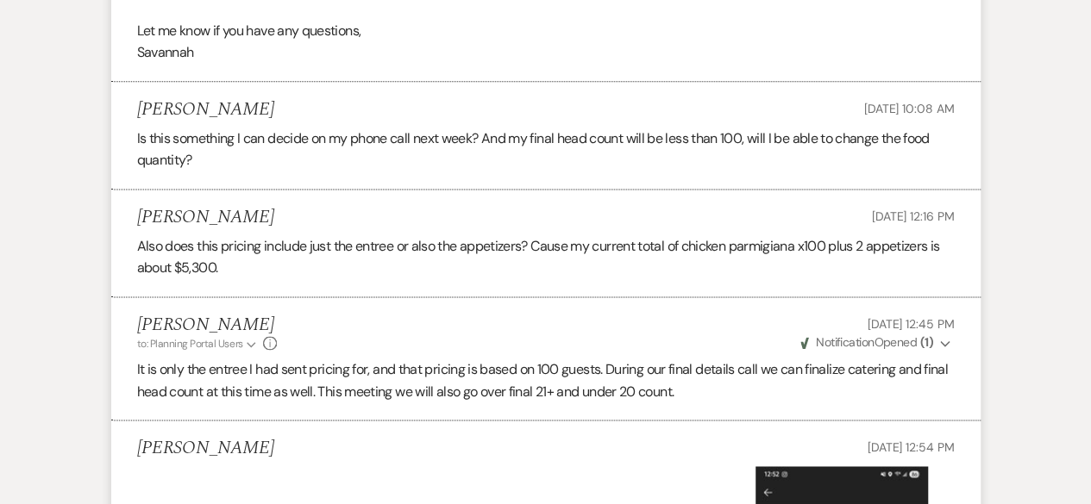
scroll to position [757, 0]
